Goal: Obtain resource: Download file/media

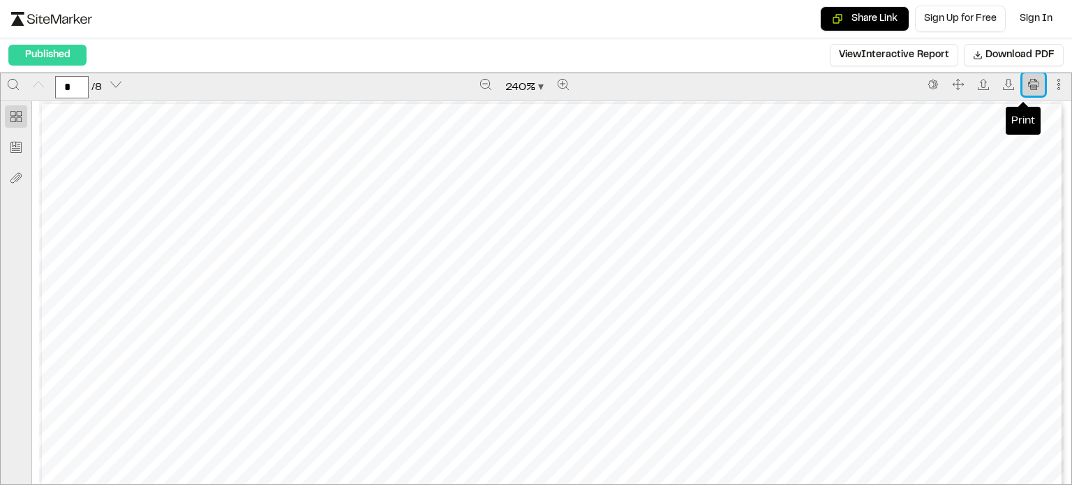
click at [1028, 84] on icon "Print" at bounding box center [1033, 84] width 11 height 11
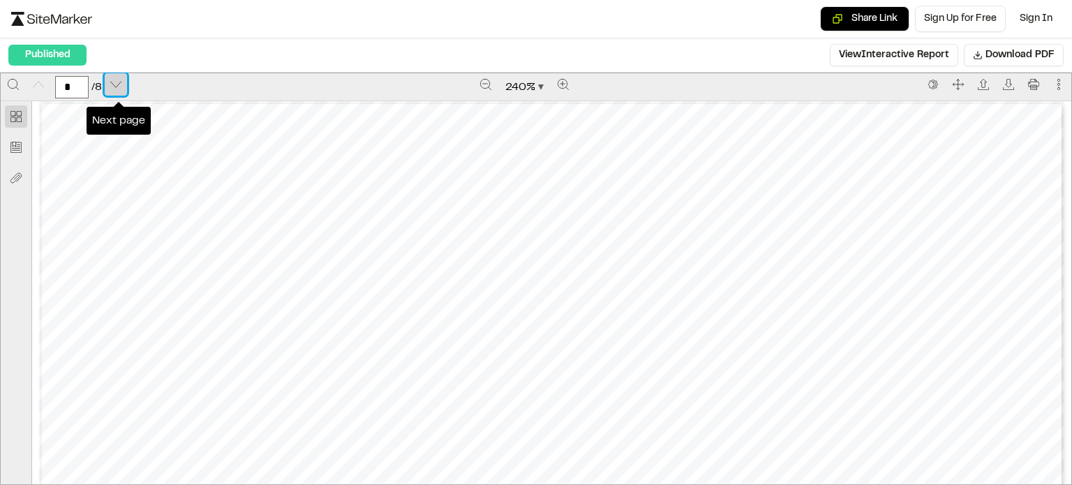
click at [119, 85] on icon "Next page" at bounding box center [115, 84] width 10 height 6
type input "*"
click at [894, 53] on button "View Interactive Report" at bounding box center [894, 55] width 128 height 22
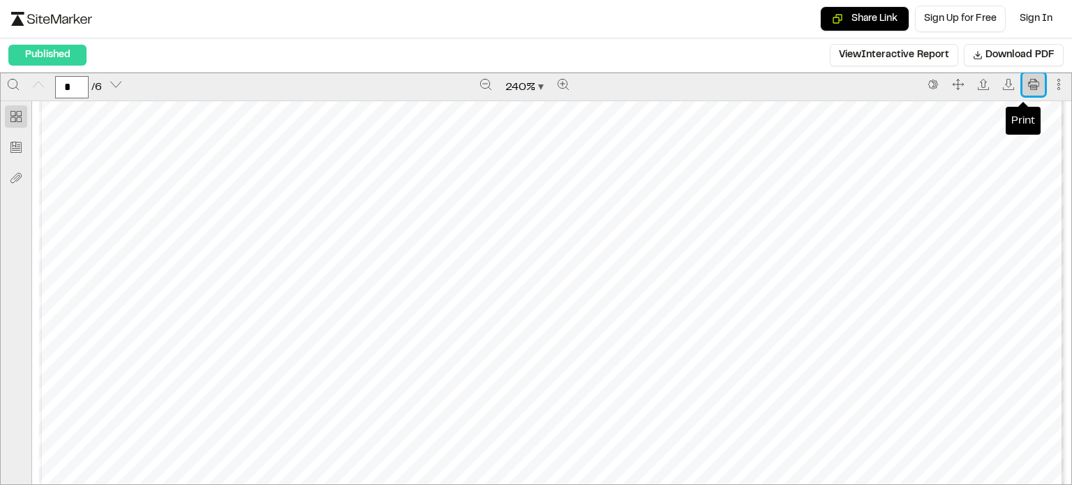
click at [1022, 86] on button "Print" at bounding box center [1033, 84] width 22 height 22
